Goal: Check status: Check status

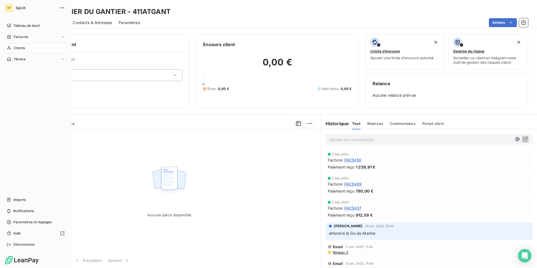
click at [25, 47] on div "Clients" at bounding box center [35, 48] width 62 height 9
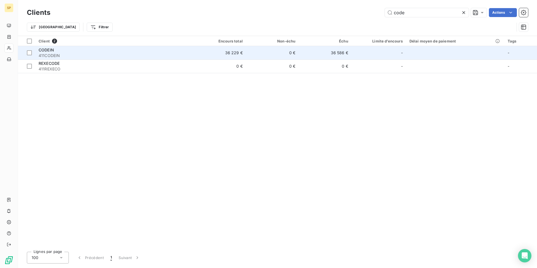
type input "code"
click at [81, 52] on div "CODEIN" at bounding box center [114, 50] width 151 height 6
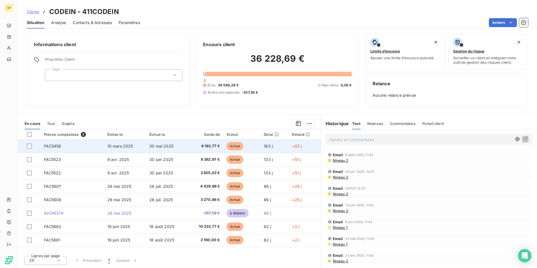
click at [132, 145] on span "10 mars 2025" at bounding box center [120, 146] width 26 height 5
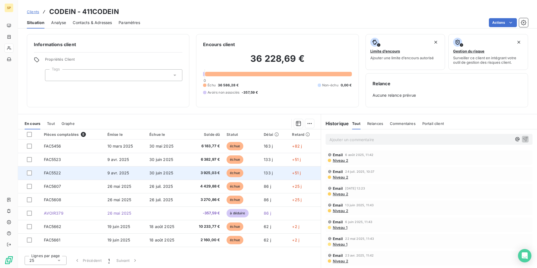
click at [160, 178] on td "30 juin 2025" at bounding box center [166, 172] width 41 height 13
